Goal: Check status: Check status

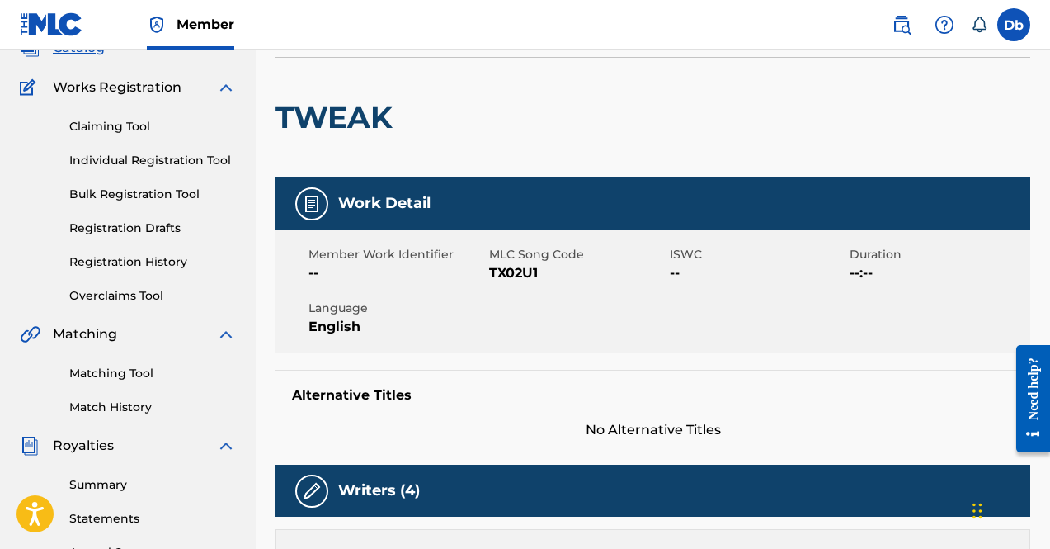
scroll to position [115, 0]
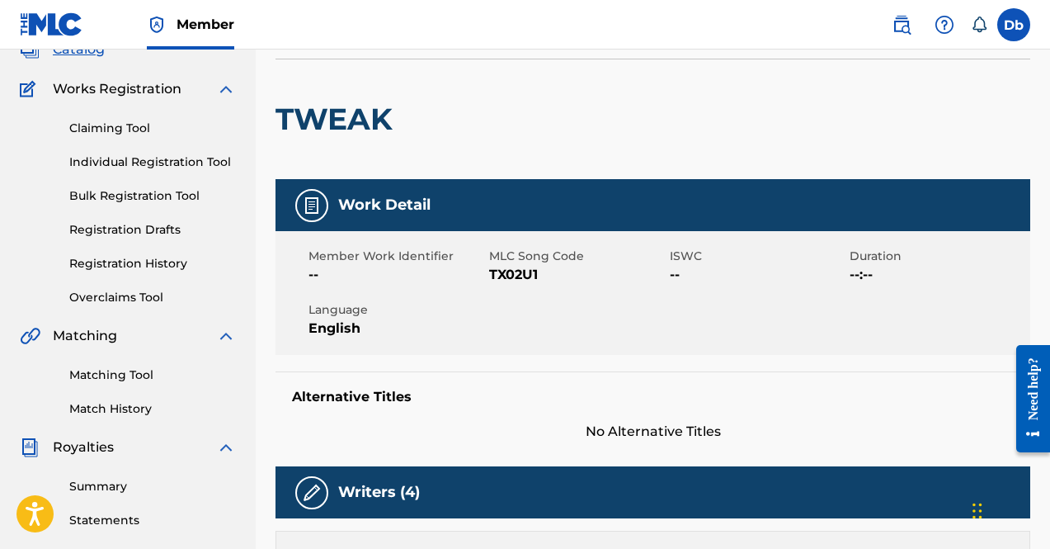
click at [105, 128] on link "Claiming Tool" at bounding box center [152, 128] width 167 height 17
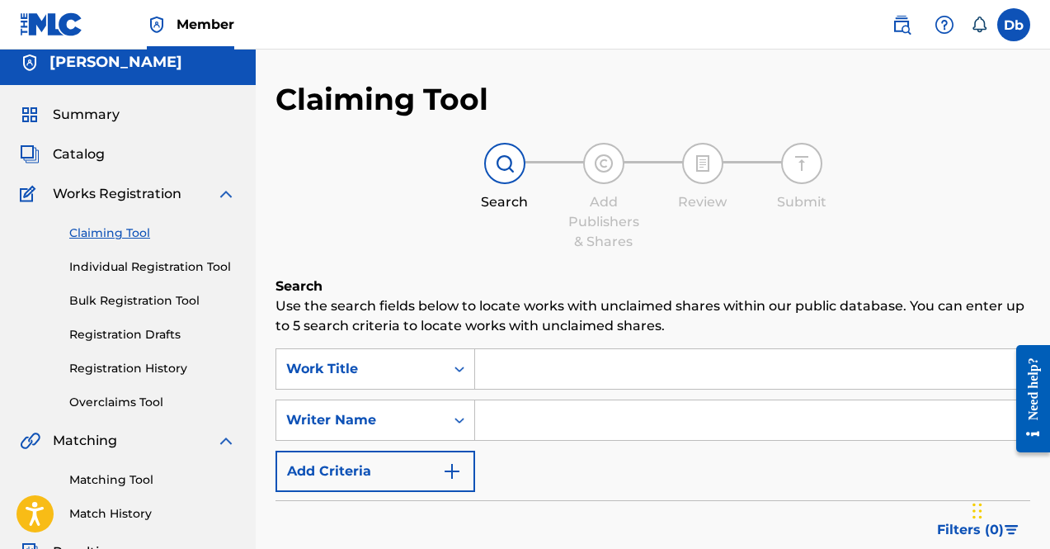
scroll to position [9, 0]
click at [152, 280] on div "Claiming Tool Individual Registration Tool Bulk Registration Tool Registration …" at bounding box center [128, 308] width 216 height 207
click at [134, 268] on link "Individual Registration Tool" at bounding box center [152, 267] width 167 height 17
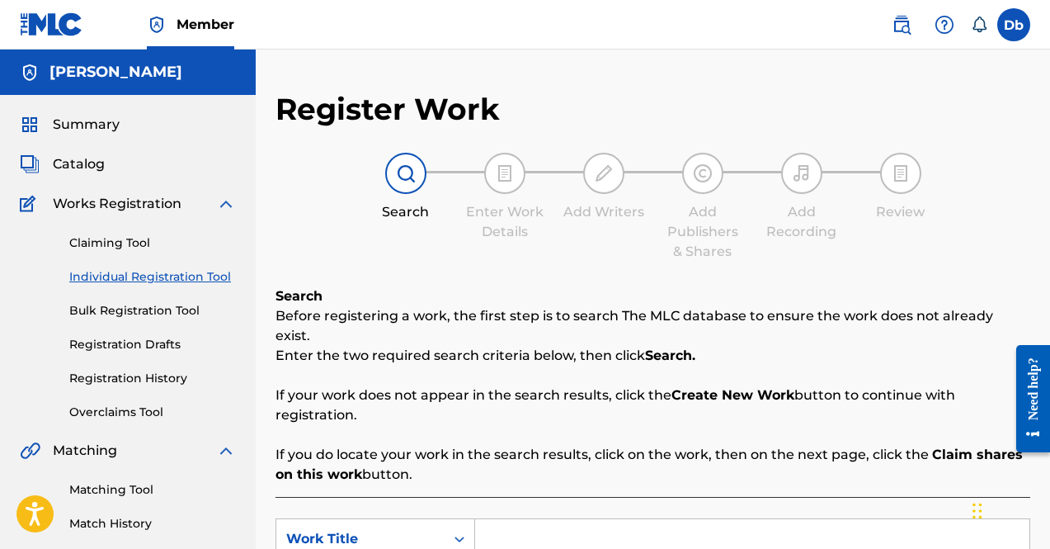
click at [139, 306] on link "Bulk Registration Tool" at bounding box center [152, 310] width 167 height 17
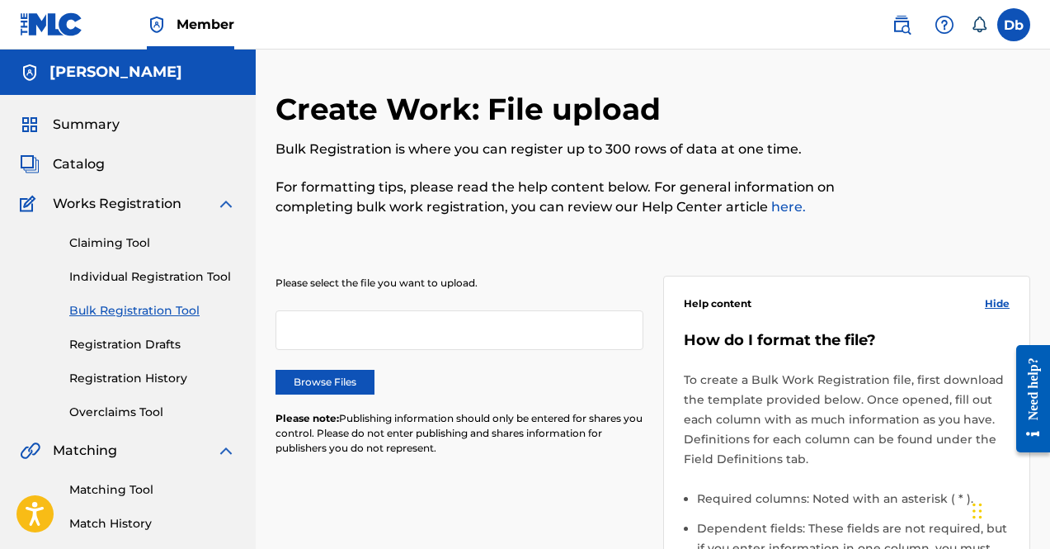
scroll to position [68, 0]
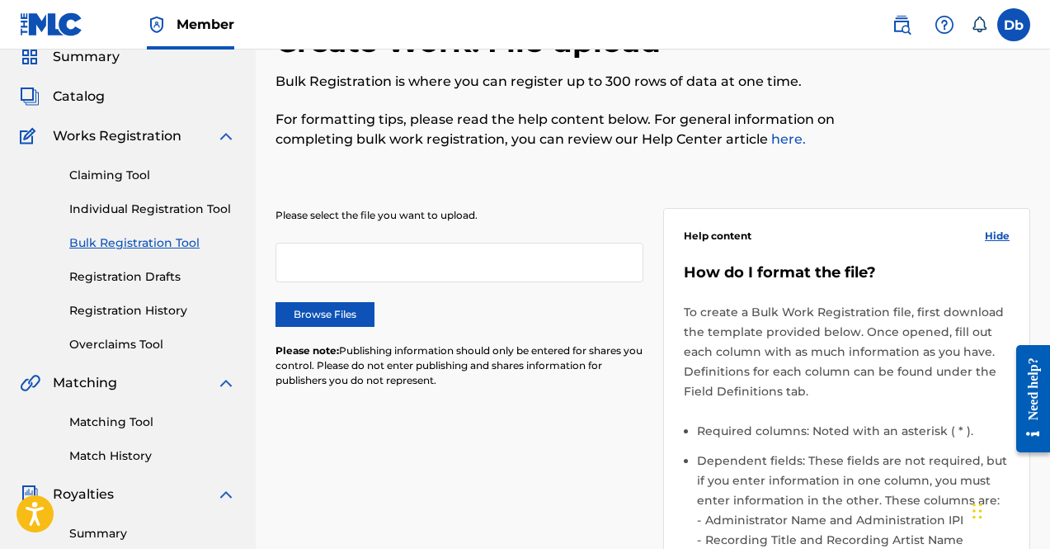
click at [122, 445] on div "Matching Tool Match History" at bounding box center [128, 429] width 216 height 72
click at [115, 449] on link "Match History" at bounding box center [152, 455] width 167 height 17
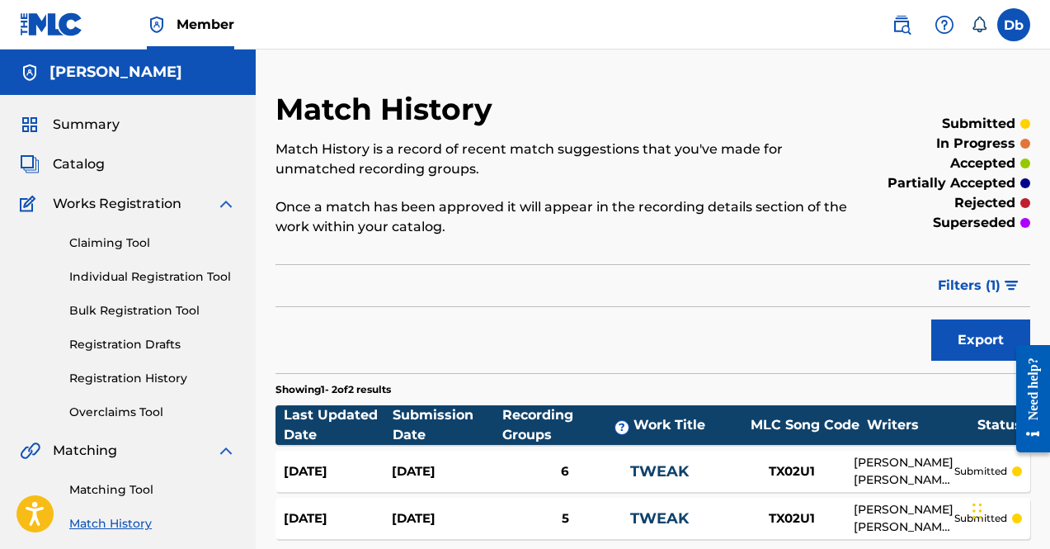
click at [82, 252] on div "Claiming Tool Individual Registration Tool Bulk Registration Tool Registration …" at bounding box center [128, 317] width 216 height 207
click at [79, 252] on div "Claiming Tool Individual Registration Tool Bulk Registration Tool Registration …" at bounding box center [128, 317] width 216 height 207
click at [91, 245] on link "Claiming Tool" at bounding box center [152, 242] width 167 height 17
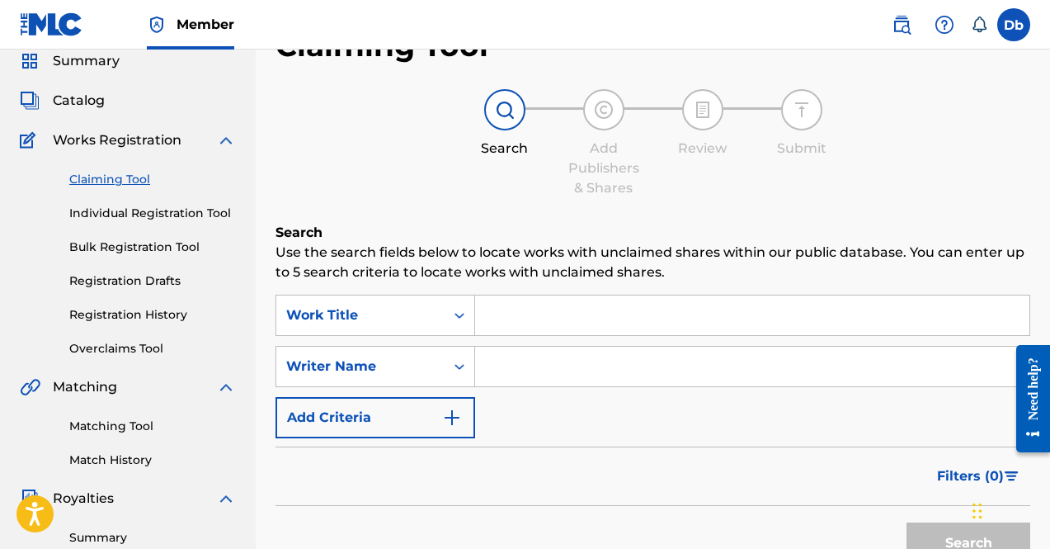
scroll to position [64, 0]
click at [97, 222] on div "Claiming Tool Individual Registration Tool Bulk Registration Tool Registration …" at bounding box center [128, 252] width 216 height 207
click at [100, 212] on link "Individual Registration Tool" at bounding box center [152, 212] width 167 height 17
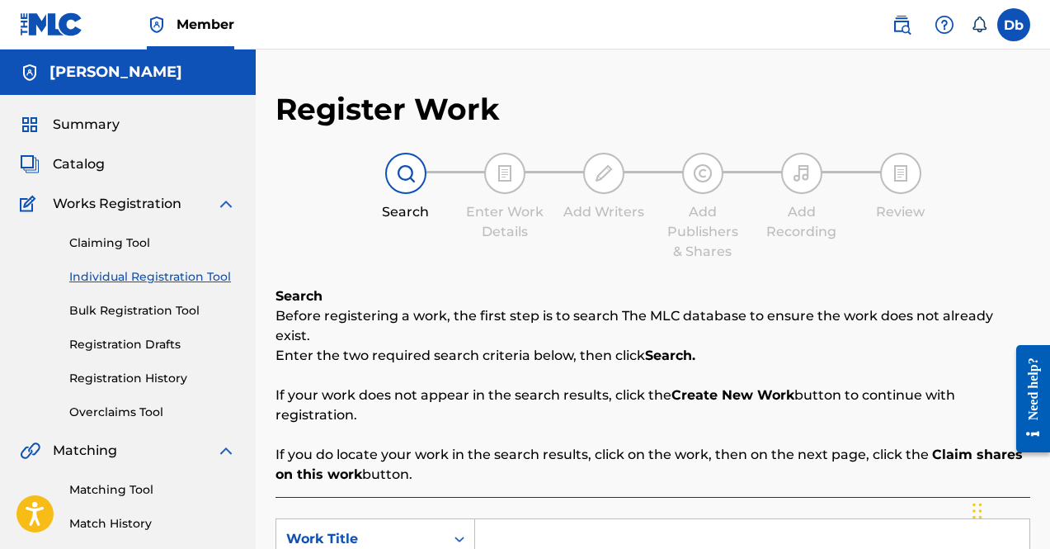
click at [95, 314] on link "Bulk Registration Tool" at bounding box center [152, 310] width 167 height 17
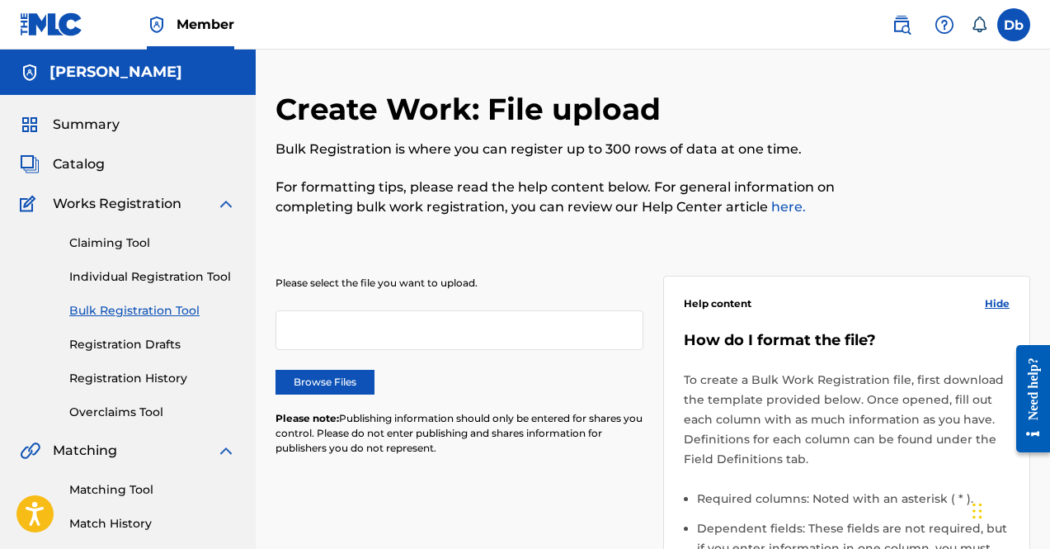
click at [106, 356] on div "Claiming Tool Individual Registration Tool Bulk Registration Tool Registration …" at bounding box center [128, 317] width 216 height 207
click at [114, 348] on link "Registration Drafts" at bounding box center [152, 344] width 167 height 17
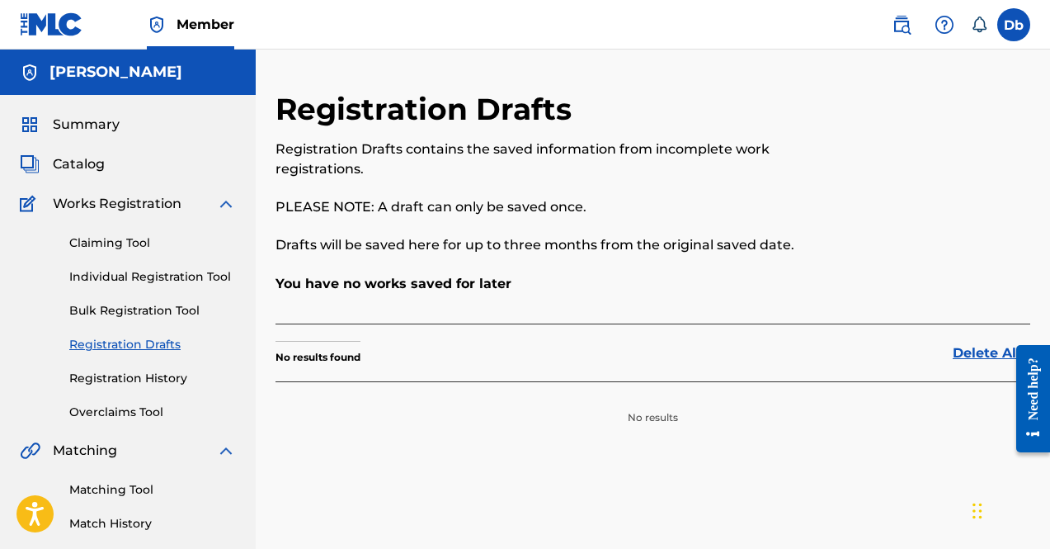
click at [127, 383] on link "Registration History" at bounding box center [152, 378] width 167 height 17
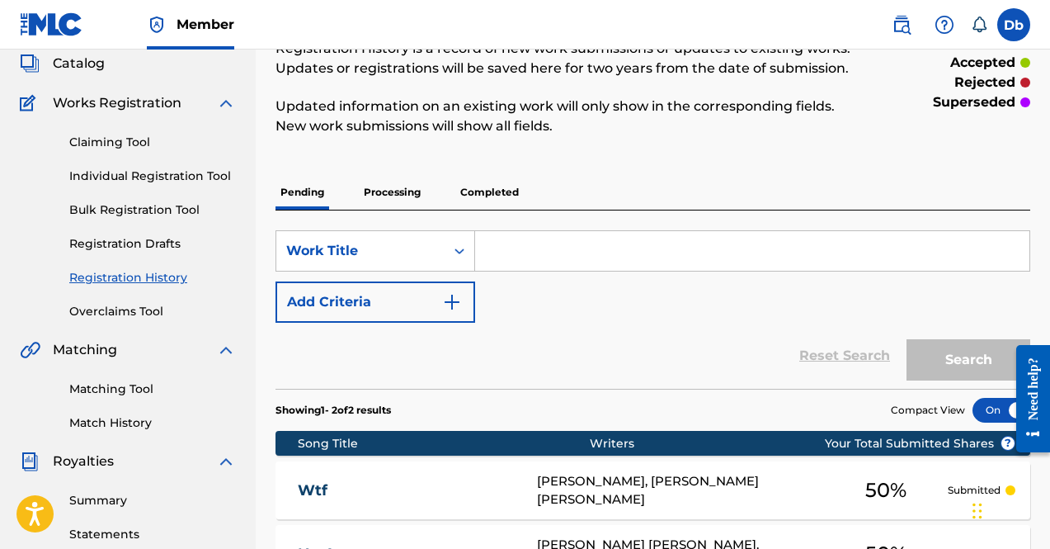
scroll to position [176, 0]
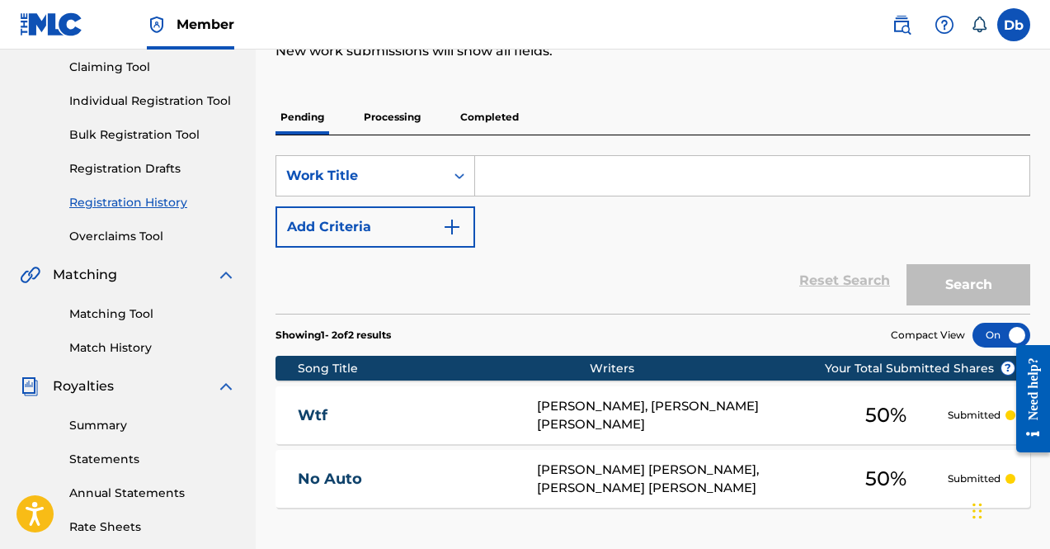
click at [400, 126] on p "Processing" at bounding box center [392, 117] width 67 height 35
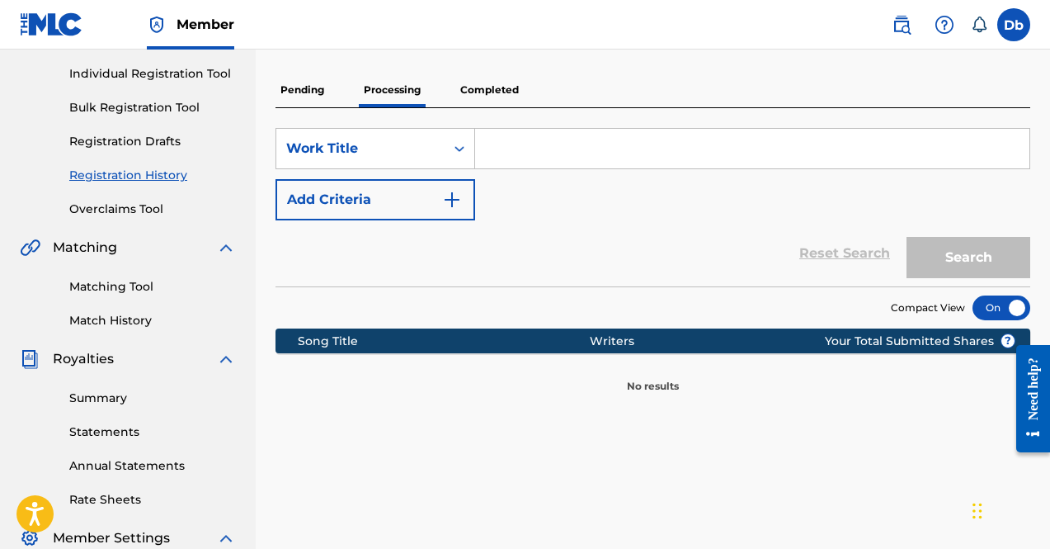
scroll to position [204, 0]
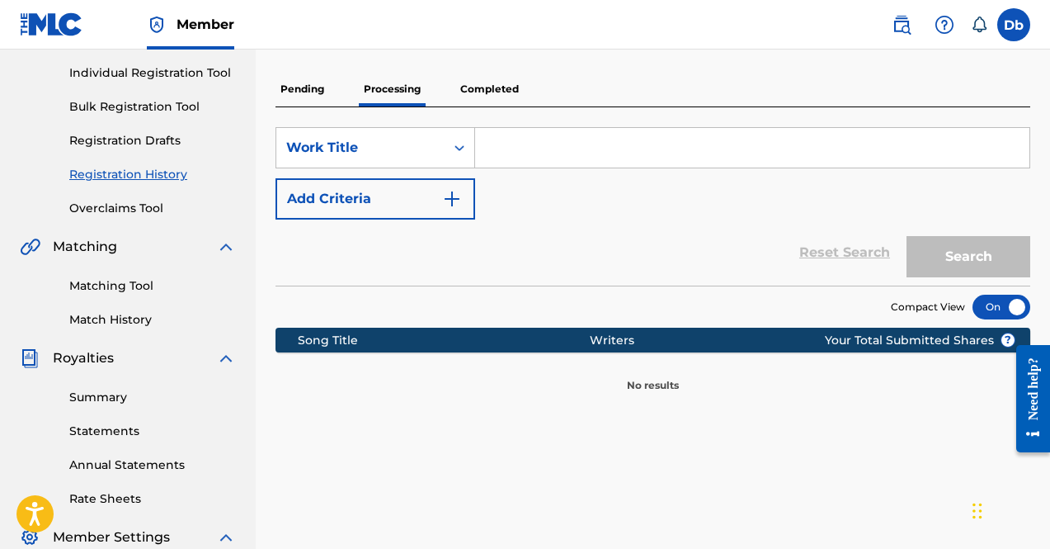
click at [464, 115] on div "SearchWithCriteriab371d429-cf48-4deb-82b4-156c9987b47e Work Title Add Criteria …" at bounding box center [653, 196] width 755 height 178
click at [473, 100] on p "Completed" at bounding box center [489, 89] width 68 height 35
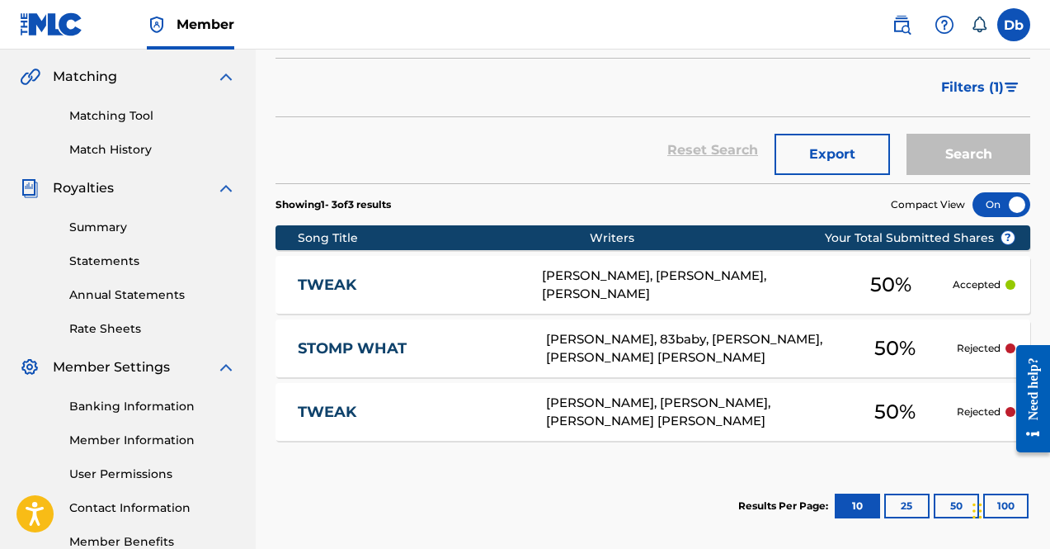
scroll to position [375, 0]
